Goal: Task Accomplishment & Management: Manage account settings

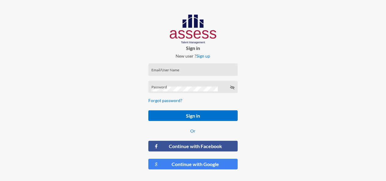
click at [181, 65] on div "Email/User Name" at bounding box center [193, 70] width 90 height 13
paste input "a"
type input "a28010220200958"
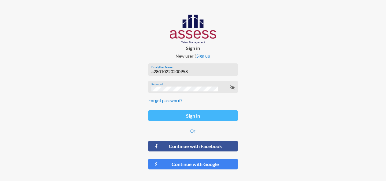
click at [193, 116] on button "Sign in" at bounding box center [193, 116] width 90 height 11
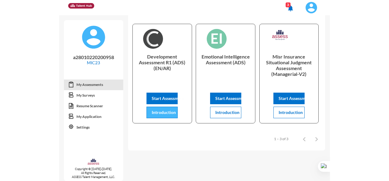
scroll to position [21, 0]
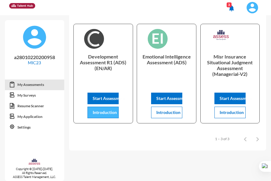
click at [110, 115] on span "Introduction" at bounding box center [105, 112] width 24 height 5
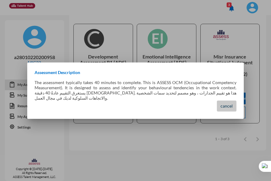
click at [224, 104] on span "cancel" at bounding box center [226, 106] width 12 height 5
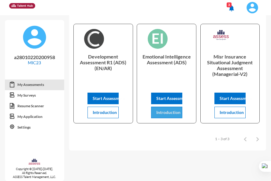
click at [158, 108] on button "Introduction" at bounding box center [166, 113] width 31 height 12
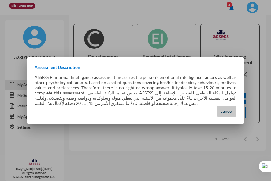
click at [230, 117] on button "cancel" at bounding box center [227, 111] width 20 height 11
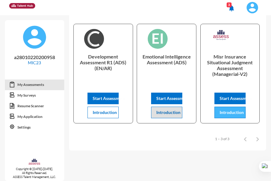
click at [232, 117] on button "Introduction" at bounding box center [229, 113] width 31 height 12
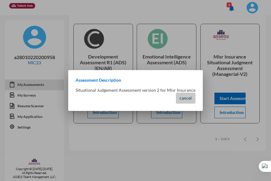
click at [178, 94] on button "cancel" at bounding box center [186, 98] width 20 height 11
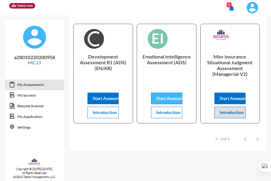
click at [160, 98] on span "Start Assessment" at bounding box center [172, 98] width 33 height 5
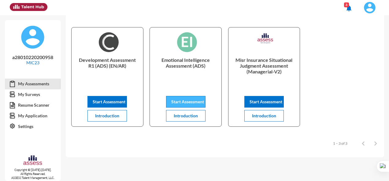
scroll to position [23, 0]
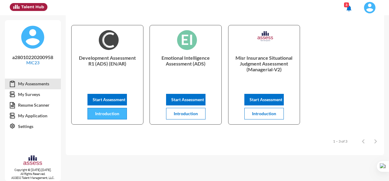
click at [108, 116] on span "Introduction" at bounding box center [107, 113] width 24 height 5
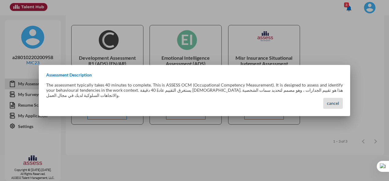
click at [335, 103] on span "cancel" at bounding box center [333, 103] width 12 height 5
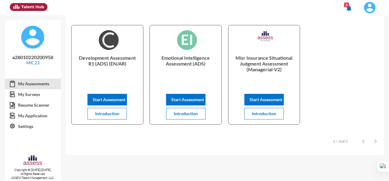
click at [210, 160] on mat-sidenav-content "My Assessments My Reports Development Assessment R1 (ADS) (EN/AR) Start Assessm…" at bounding box center [227, 98] width 323 height 166
click at [347, 8] on mat-icon "notifications" at bounding box center [348, 8] width 7 height 7
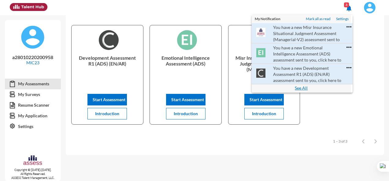
click at [299, 86] on link "See All" at bounding box center [300, 88] width 13 height 7
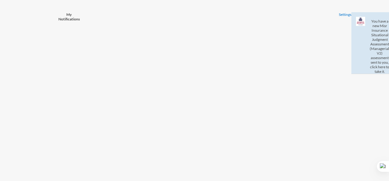
click at [0, 0] on div at bounding box center [0, 0] width 0 height 0
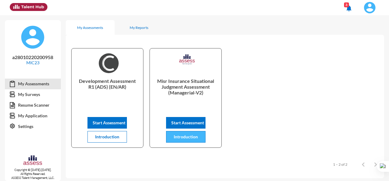
click at [186, 134] on span "Introduction" at bounding box center [186, 136] width 24 height 5
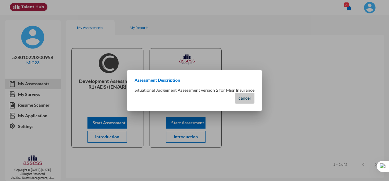
click at [249, 98] on span "cancel" at bounding box center [244, 98] width 12 height 5
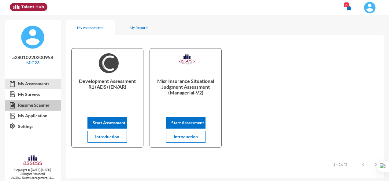
click at [32, 106] on link "Resume Scanner" at bounding box center [33, 105] width 56 height 11
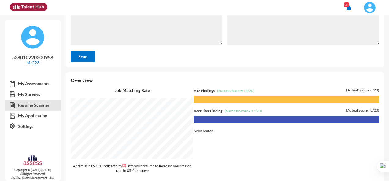
scroll to position [60, 0]
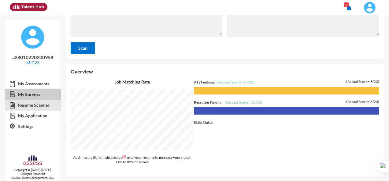
click at [30, 97] on link "My Surveys" at bounding box center [33, 94] width 56 height 11
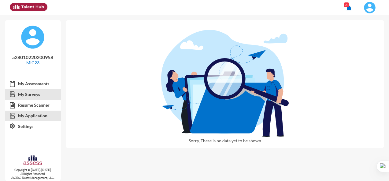
click at [29, 115] on link "My Application" at bounding box center [33, 116] width 56 height 11
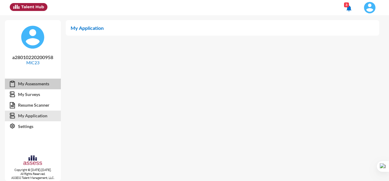
click at [35, 83] on link "My Assessments" at bounding box center [33, 84] width 56 height 11
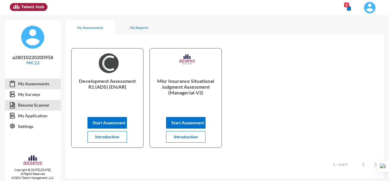
click at [37, 104] on link "Resume Scanner" at bounding box center [33, 105] width 56 height 11
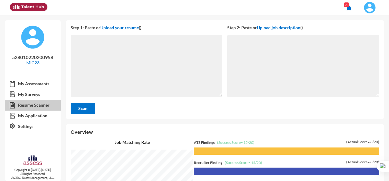
scroll to position [166, 320]
click at [227, 142] on span "(Success Score= 15/20)" at bounding box center [235, 143] width 37 height 5
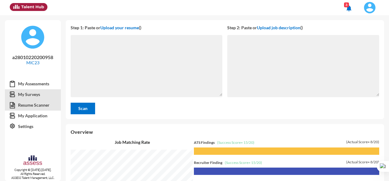
click at [34, 96] on link "My Surveys" at bounding box center [33, 94] width 56 height 11
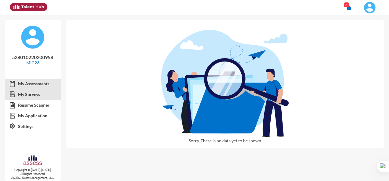
click at [28, 81] on link "My Assessments" at bounding box center [33, 84] width 56 height 11
